Goal: Information Seeking & Learning: Learn about a topic

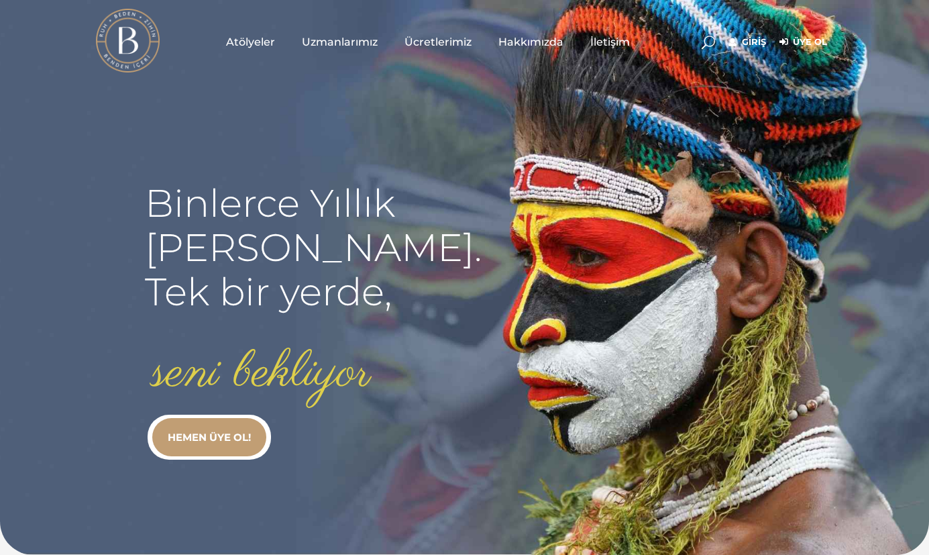
click at [752, 44] on link "Giriş" at bounding box center [747, 42] width 38 height 16
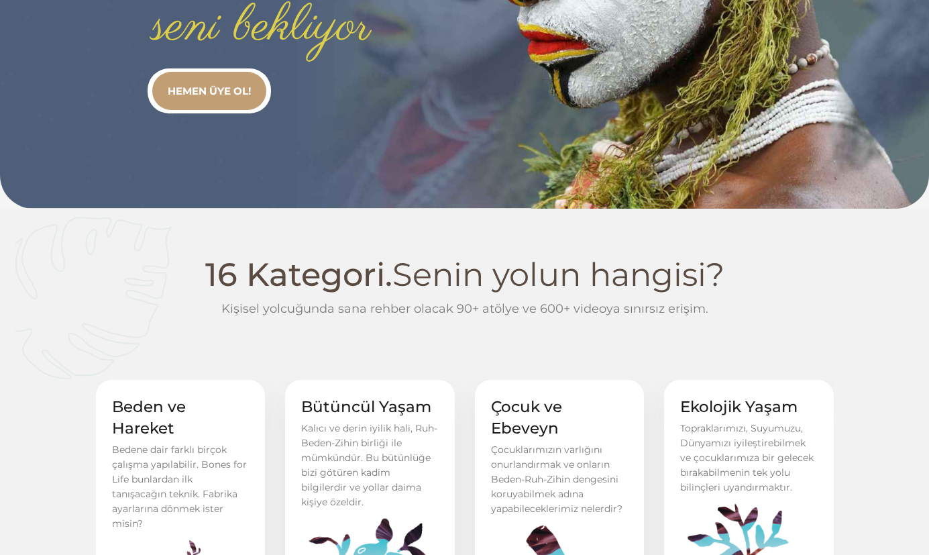
scroll to position [348, 0]
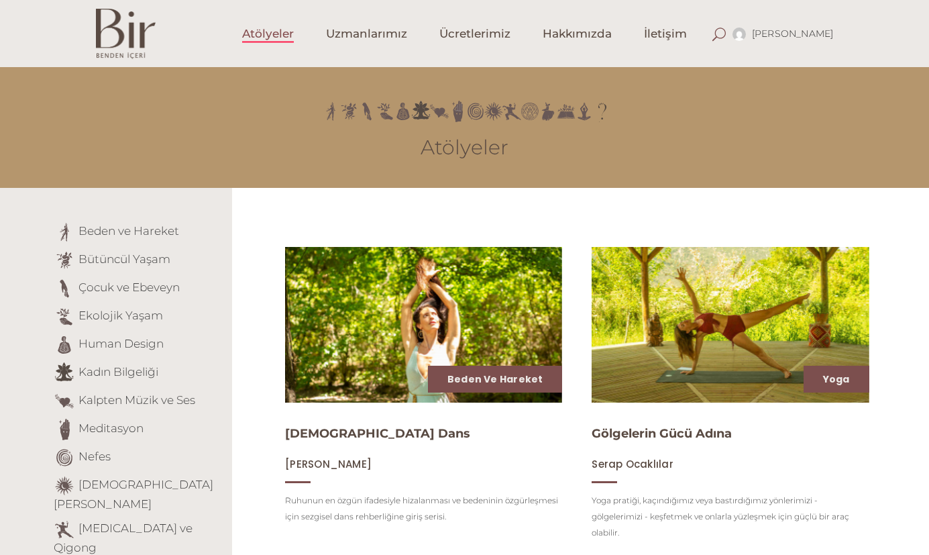
click at [726, 34] on span at bounding box center [718, 33] width 13 height 13
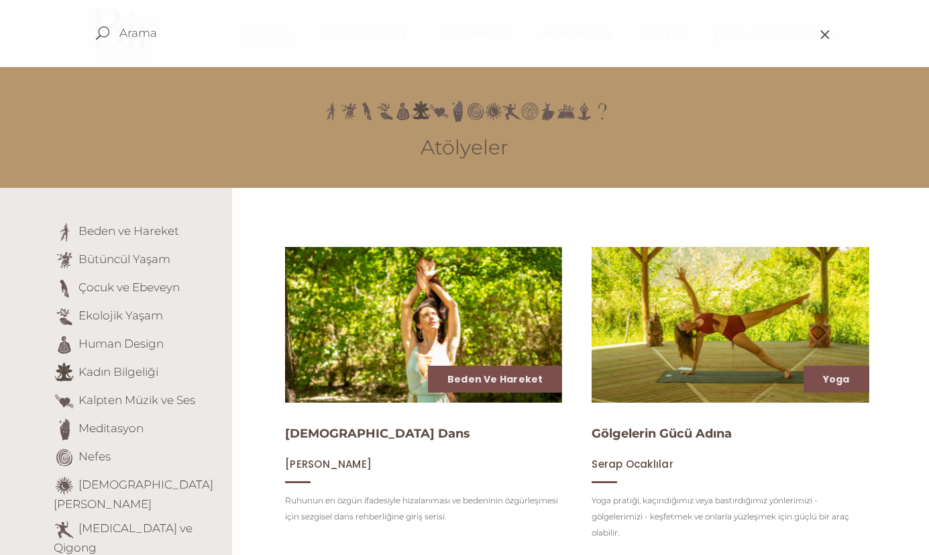
type input "l"
type input "kına"
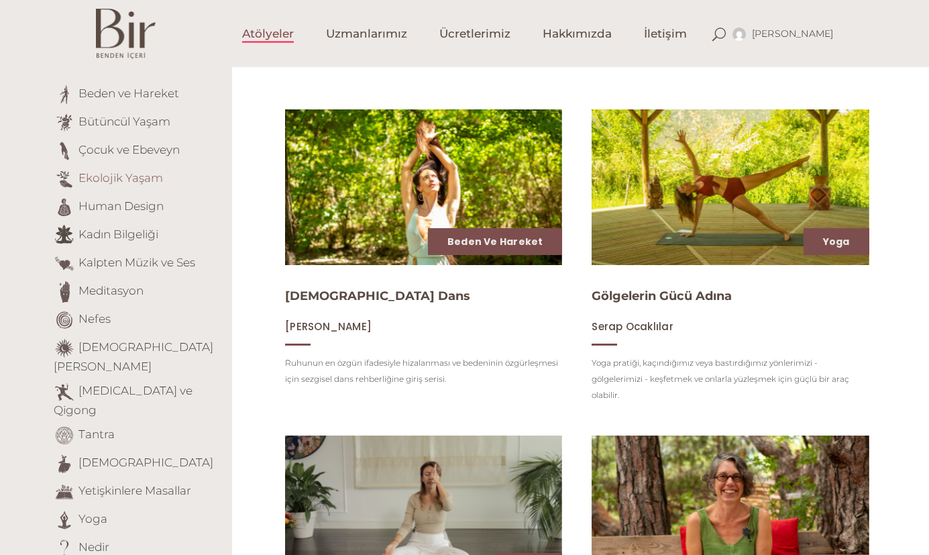
scroll to position [137, 0]
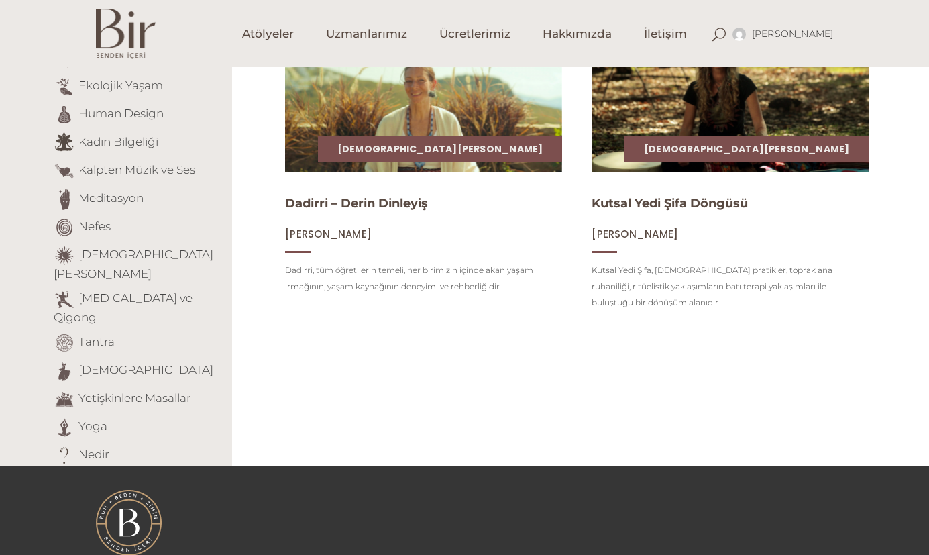
scroll to position [236, 0]
